Goal: Ask a question

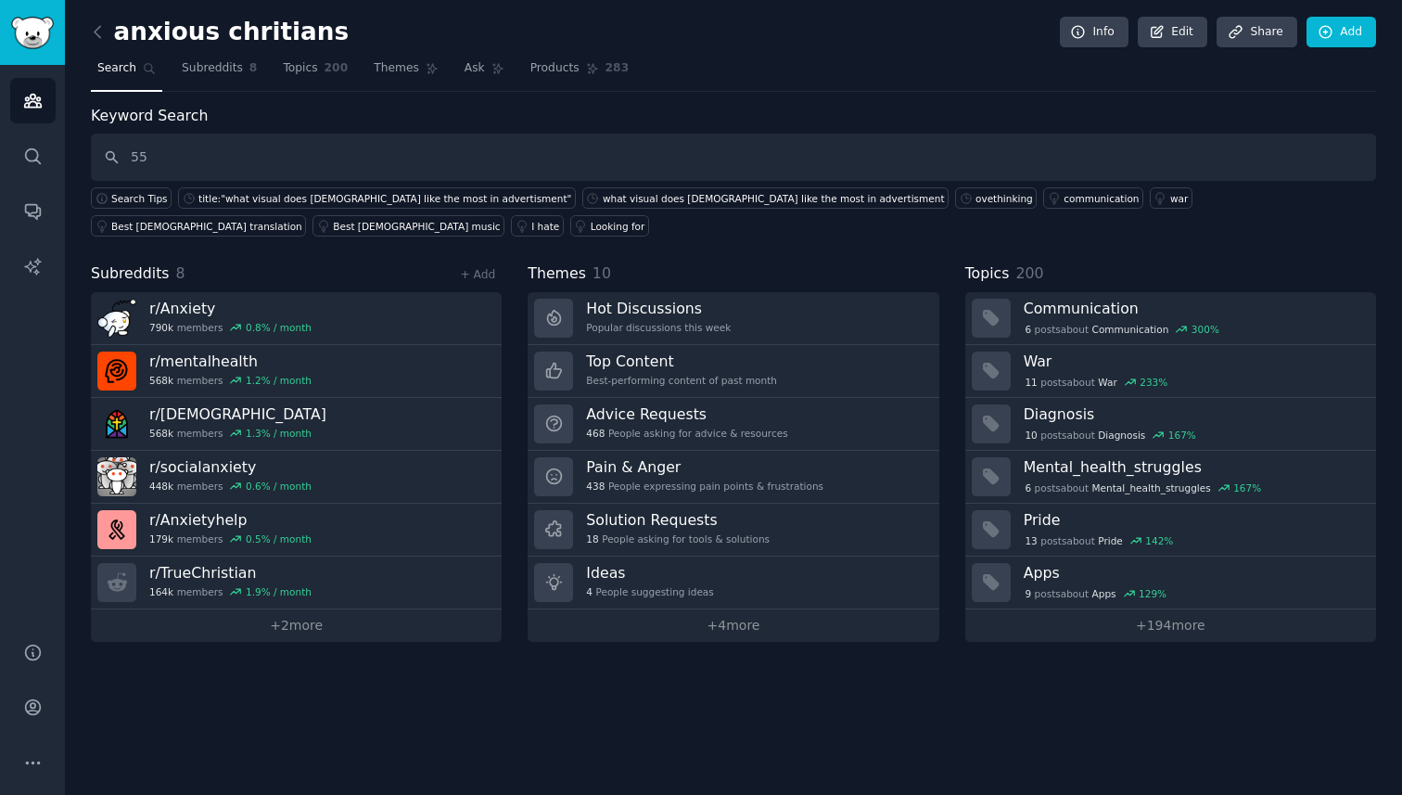
type input "5"
type input "retired"
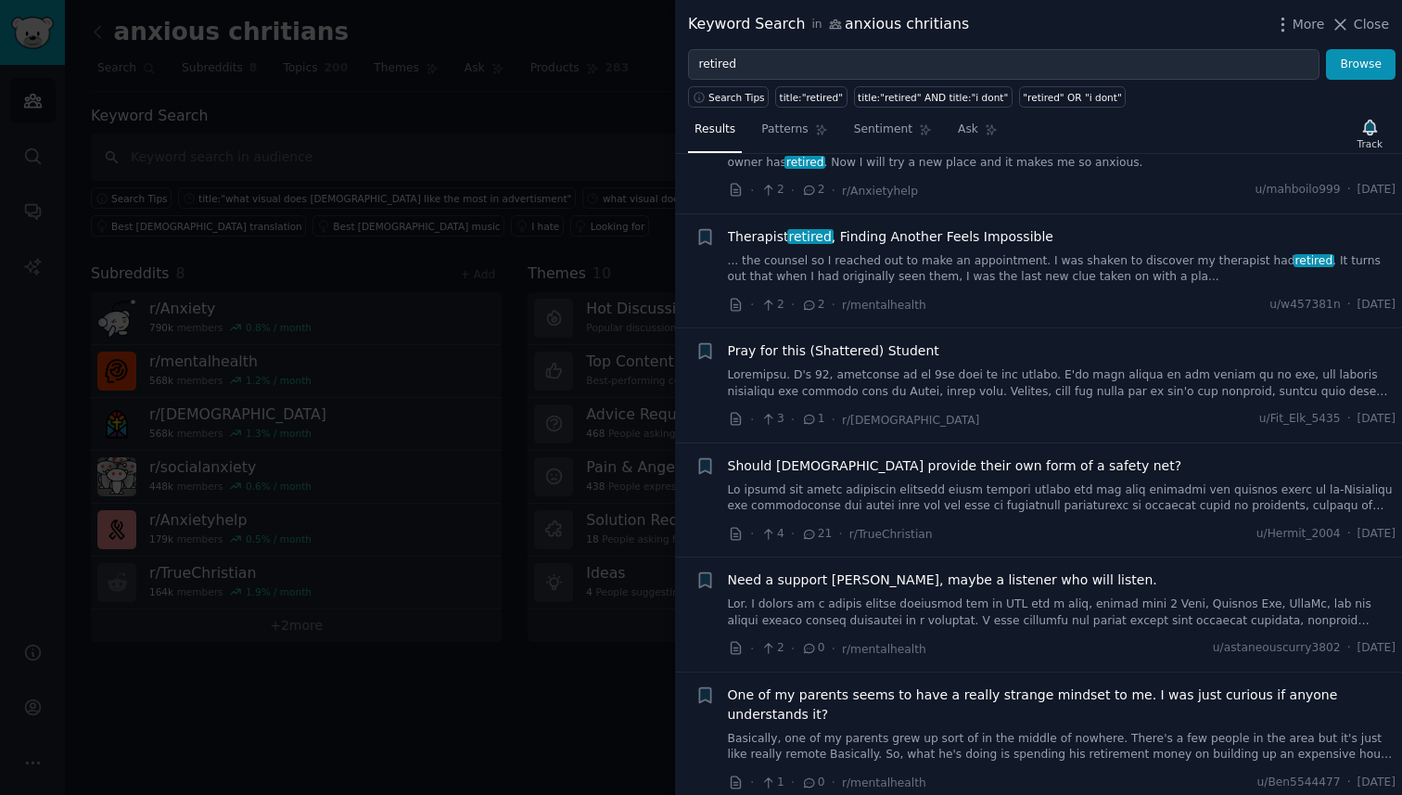
scroll to position [1581, 0]
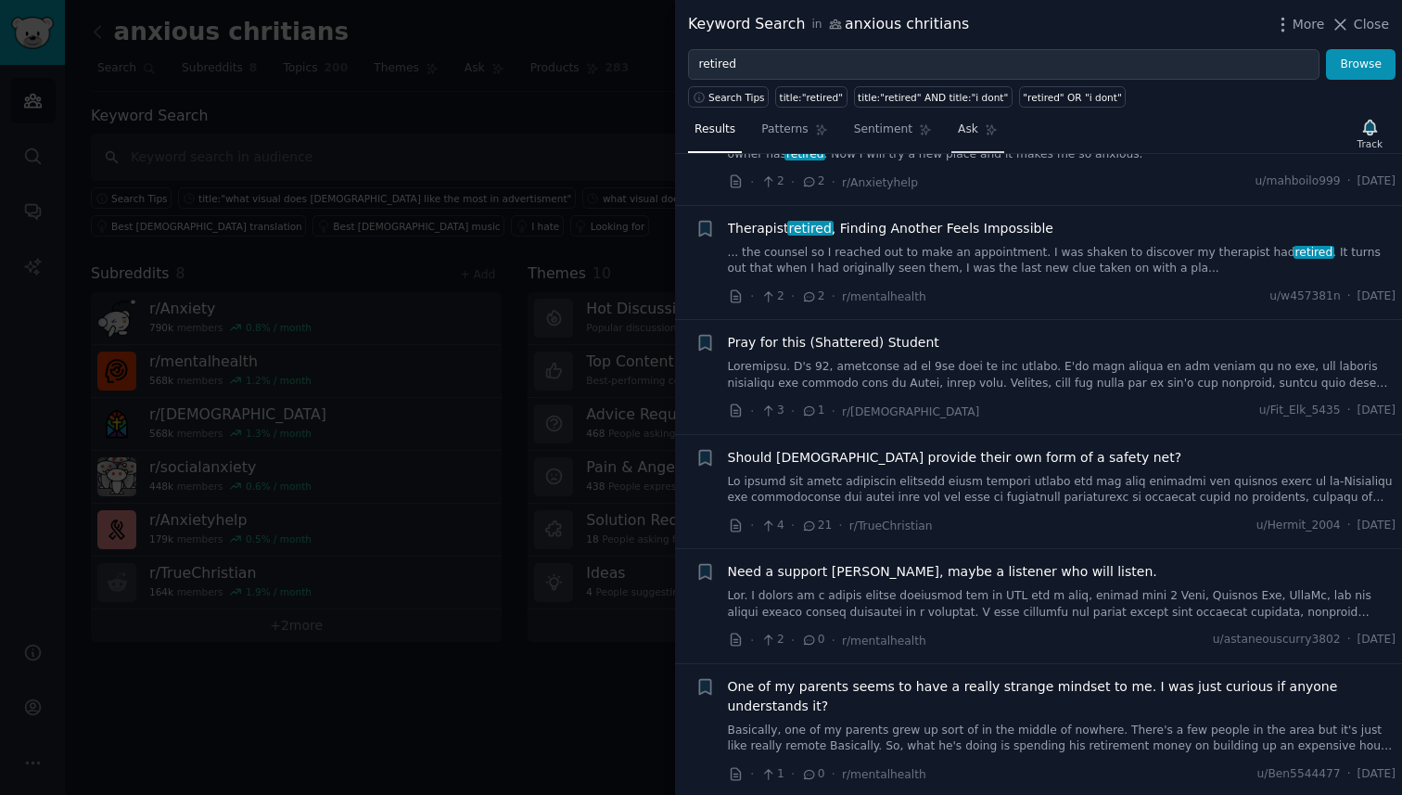
click at [979, 132] on link "Ask" at bounding box center [977, 134] width 53 height 38
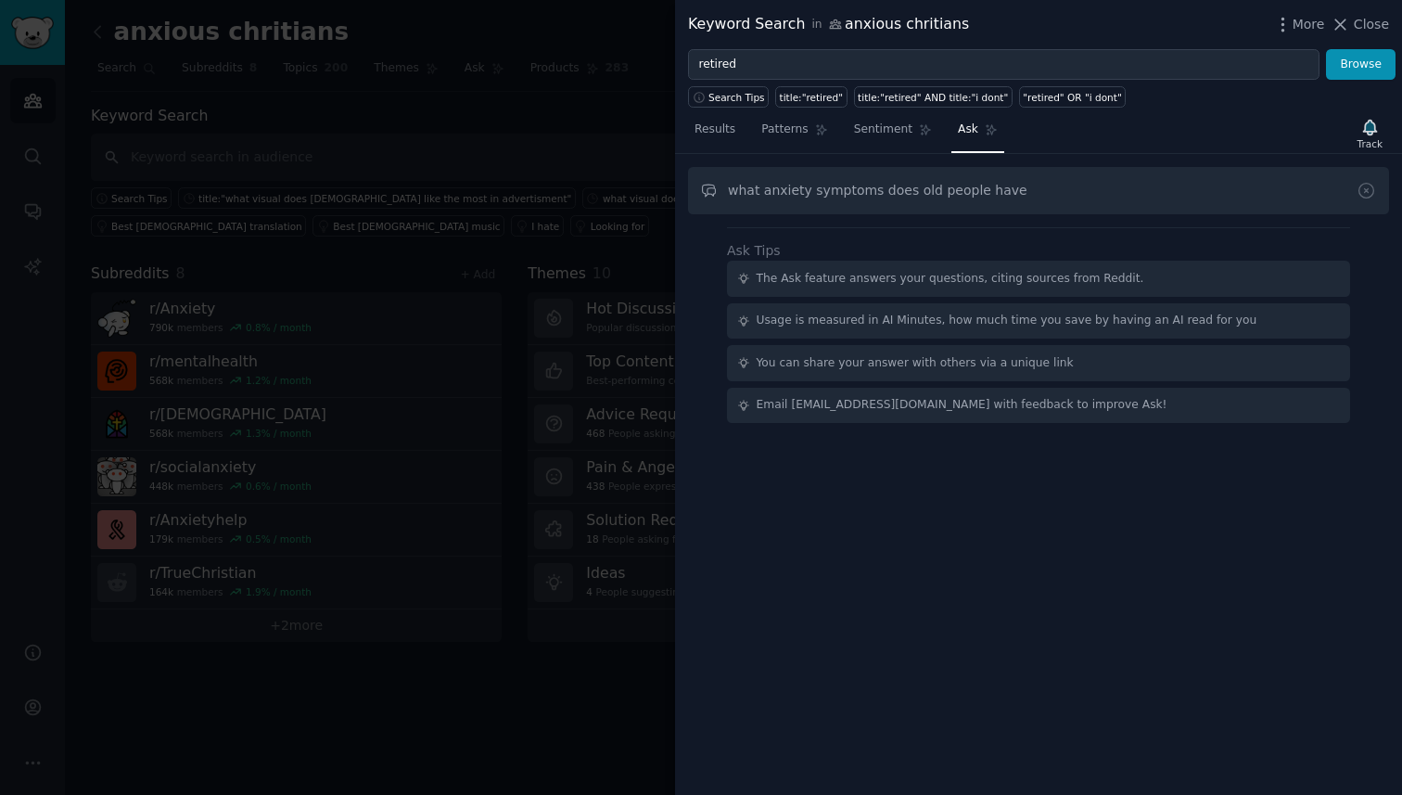
type input "what anxiety symptoms does old people have"
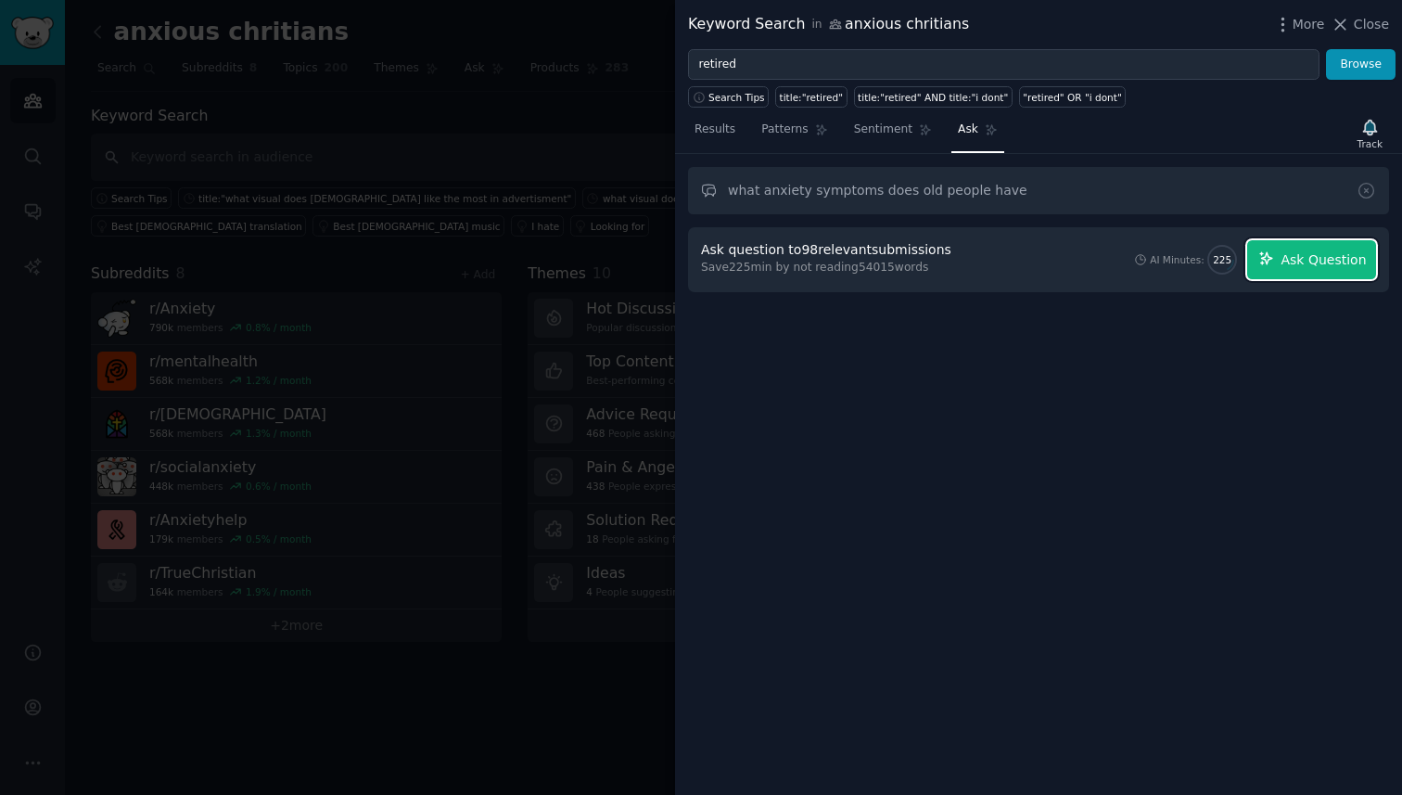
click at [1285, 257] on span "Ask Question" at bounding box center [1322, 259] width 85 height 19
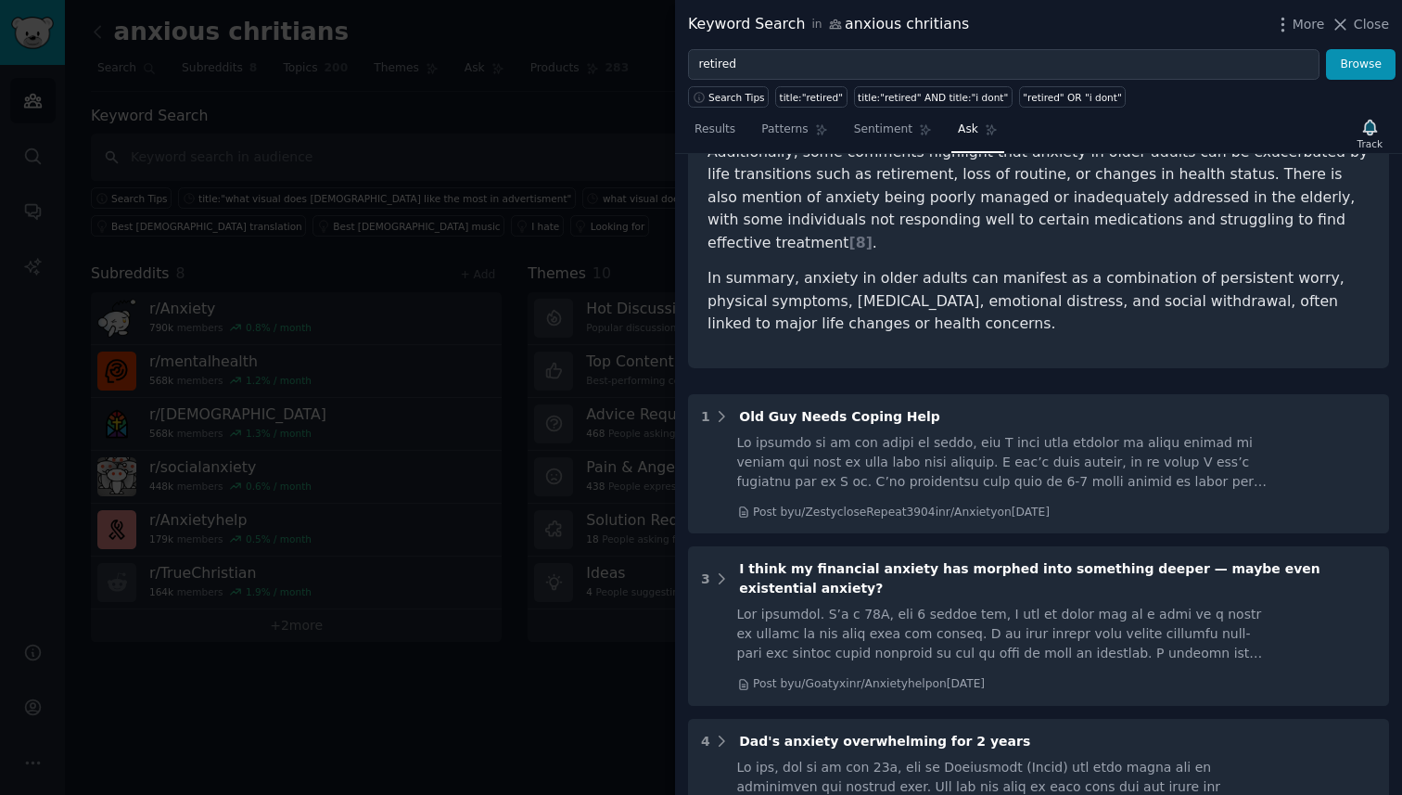
scroll to position [643, 0]
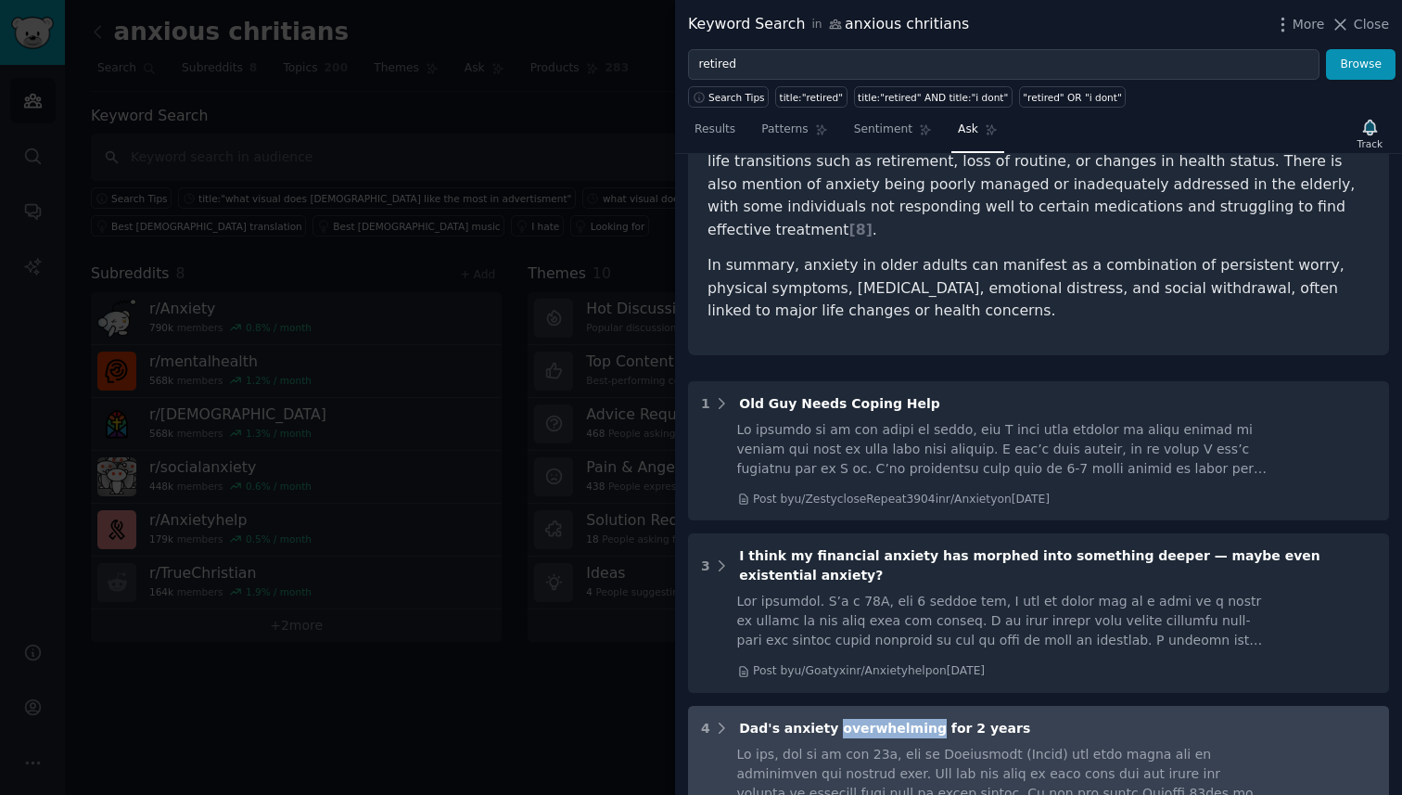
click at [799, 720] on span "Dad's anxiety overwhelming for 2 years" at bounding box center [884, 727] width 291 height 15
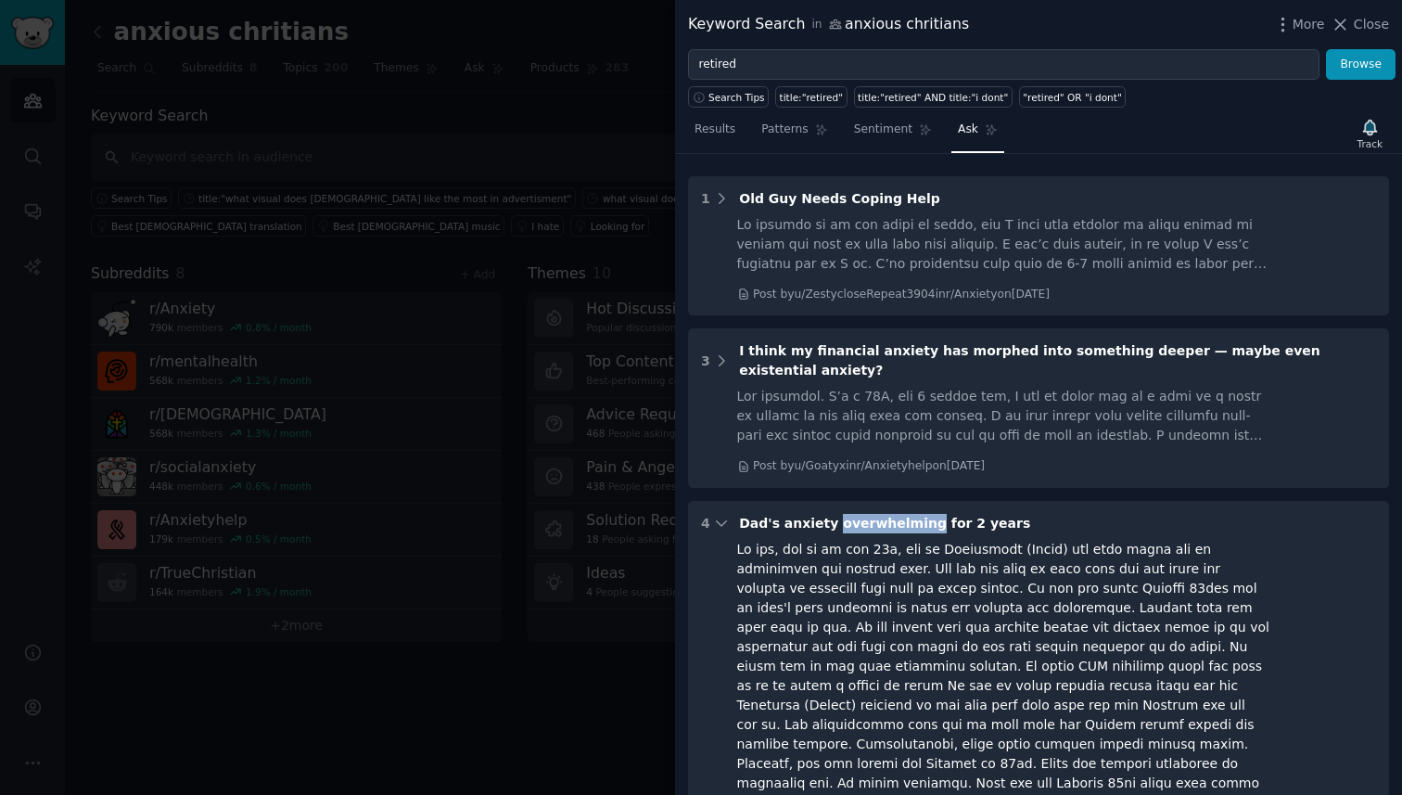
scroll to position [851, 0]
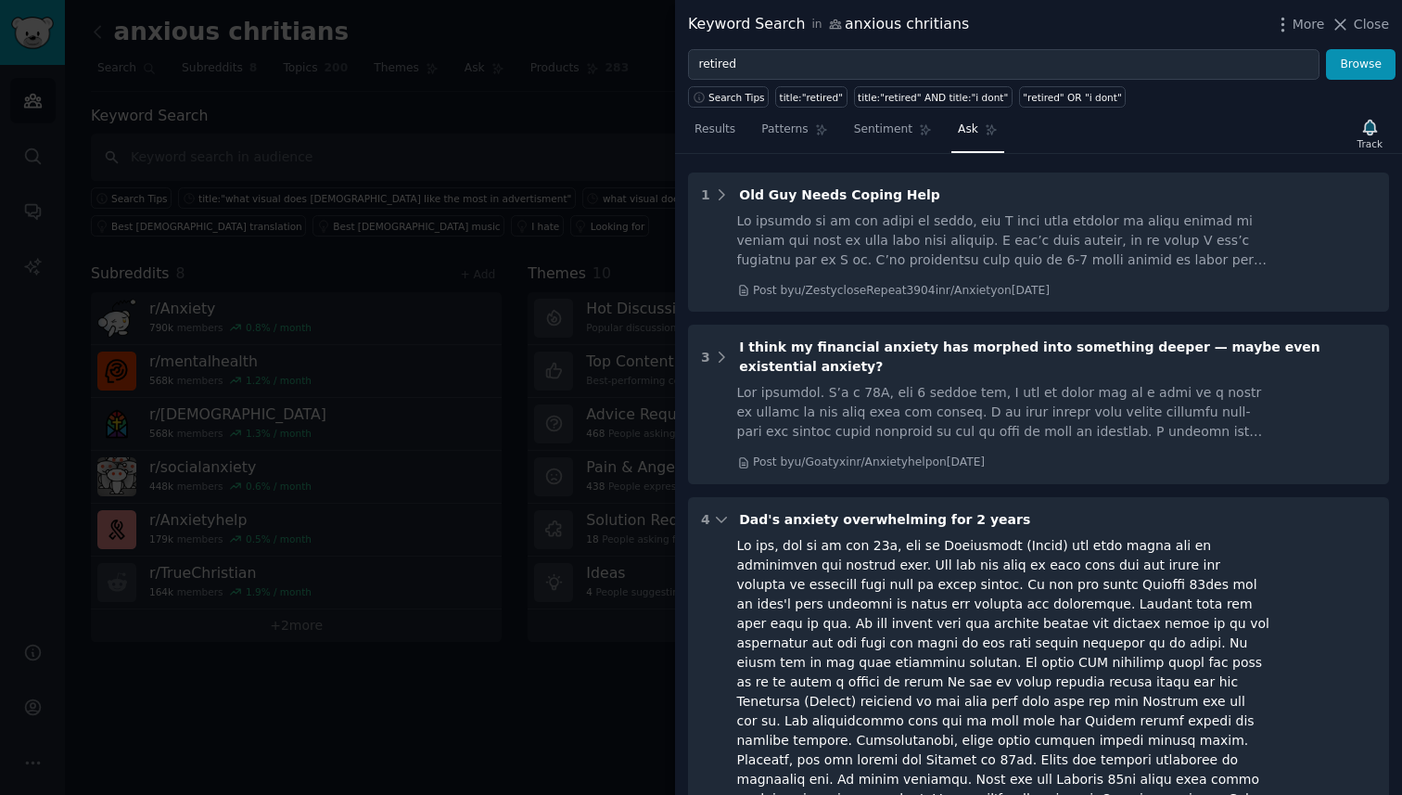
click at [802, 562] on div at bounding box center [1003, 682] width 533 height 292
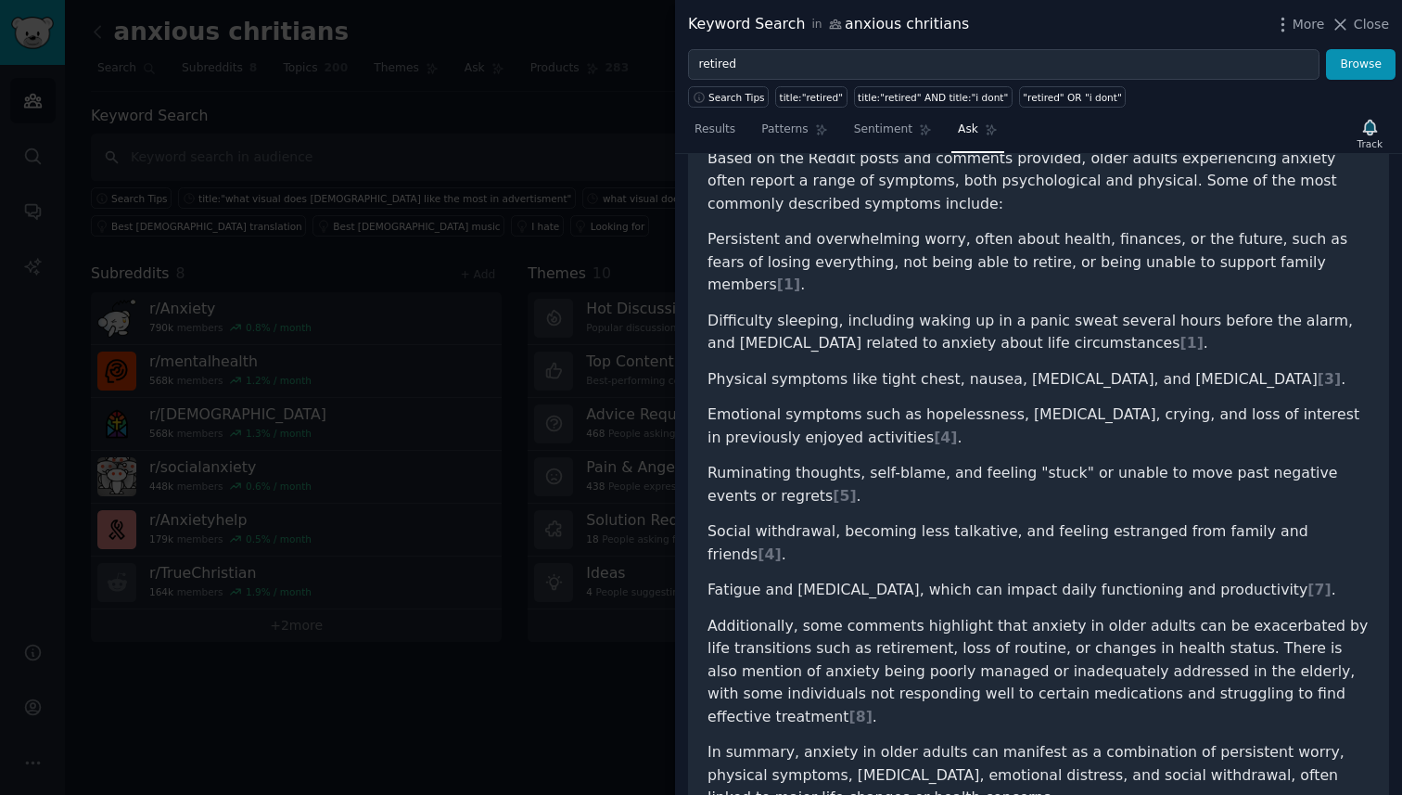
scroll to position [143, 0]
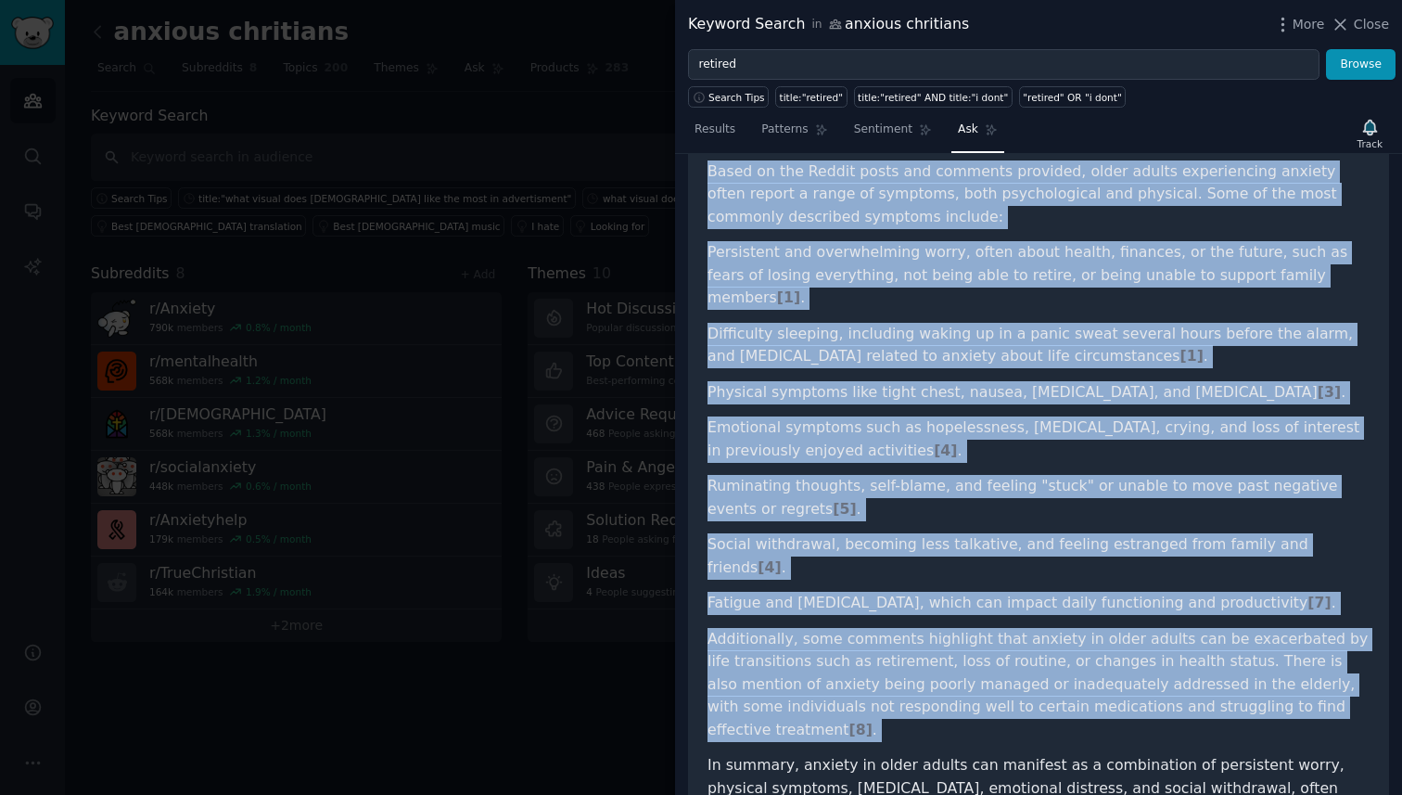
drag, startPoint x: 704, startPoint y: 168, endPoint x: 1056, endPoint y: 675, distance: 617.5
click at [1056, 675] on div "what anxiety symptoms does old people have Share Based on the Reddit posts and …" at bounding box center [1038, 469] width 701 height 770
copy article "Based on the Reddit posts and comments provided, older adults experiencing anxi…"
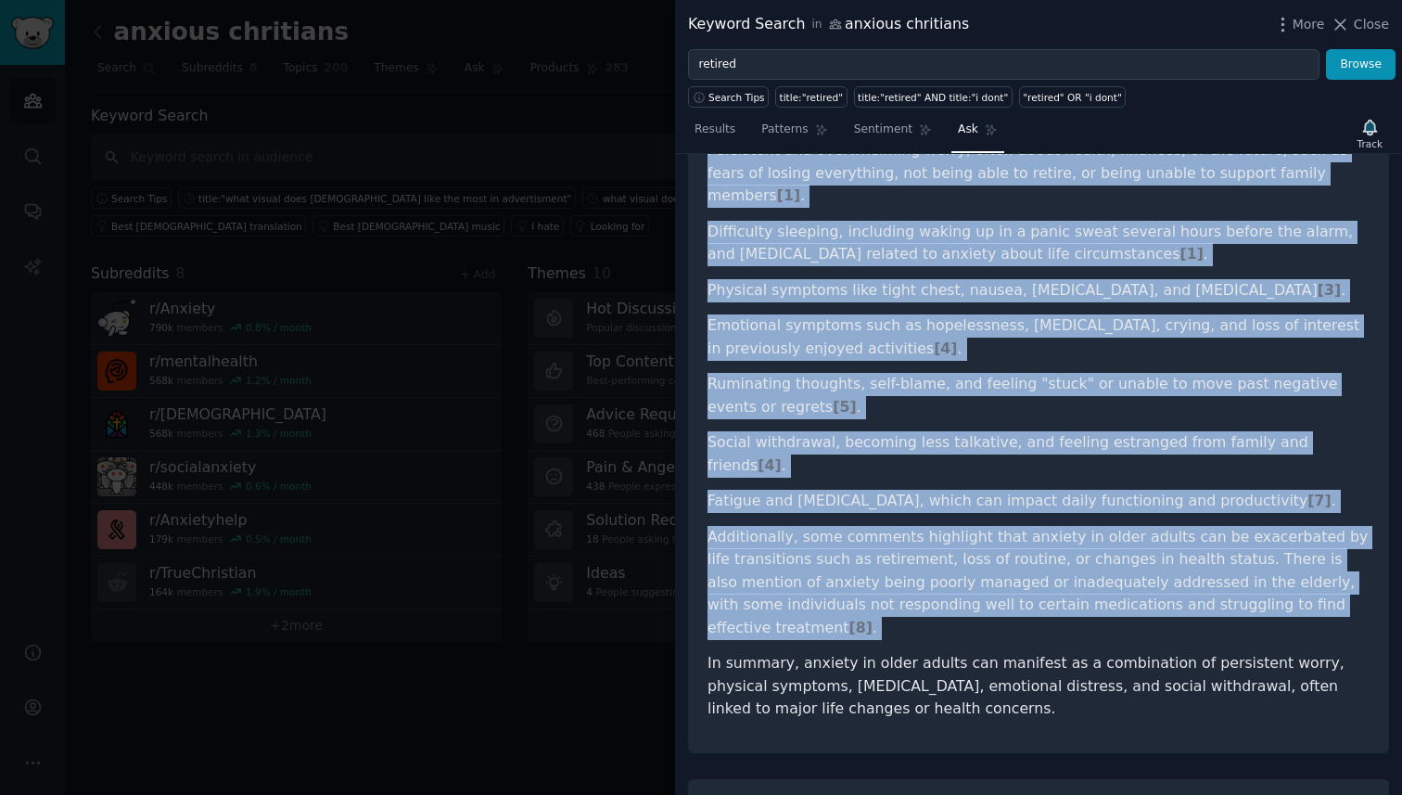
scroll to position [283, 0]
